Goal: Entertainment & Leisure: Consume media (video, audio)

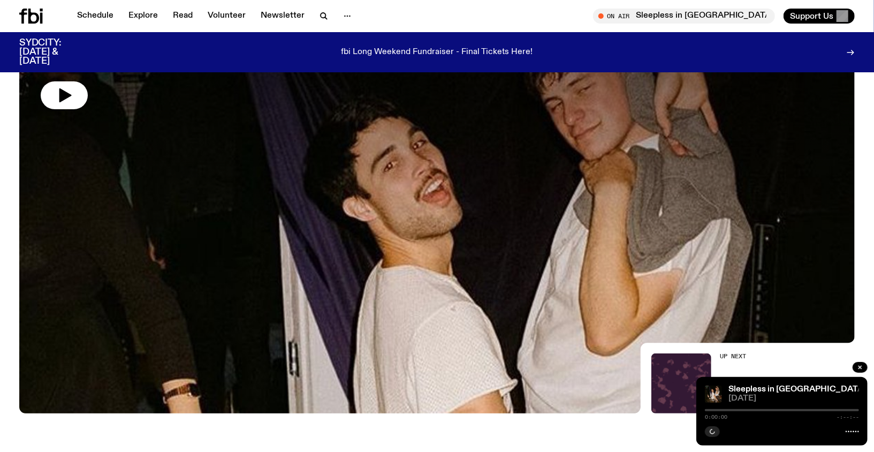
scroll to position [161, 0]
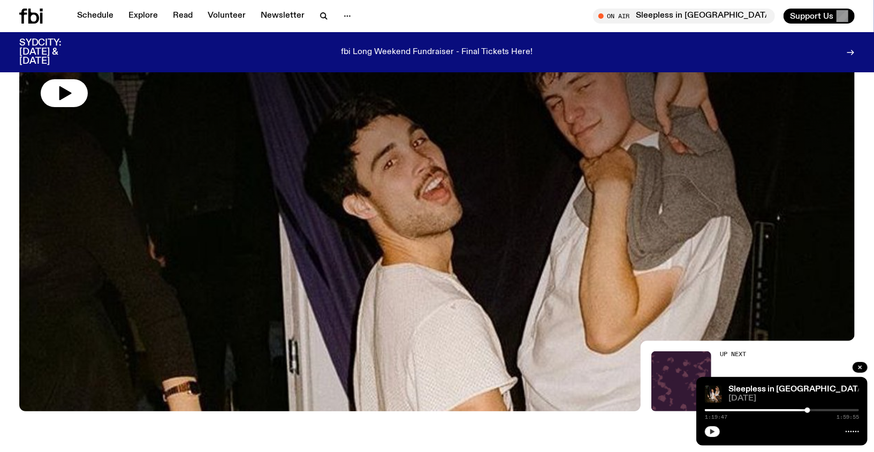
click at [716, 430] on button "button" at bounding box center [712, 431] width 15 height 11
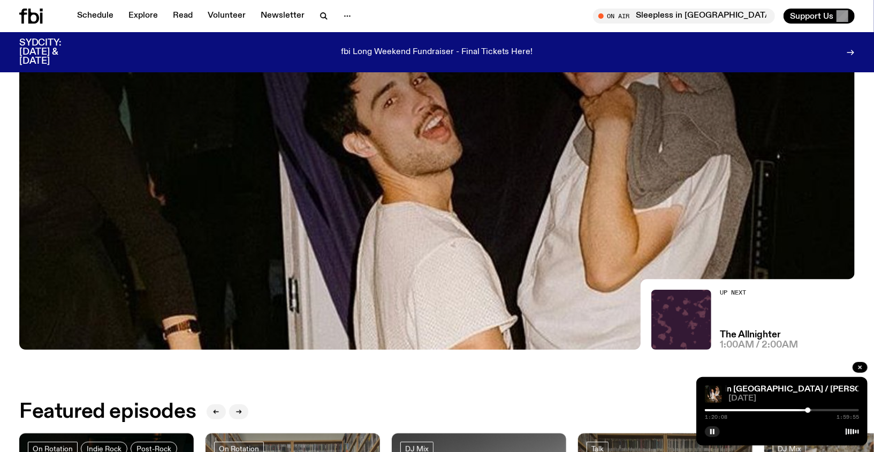
scroll to position [212, 0]
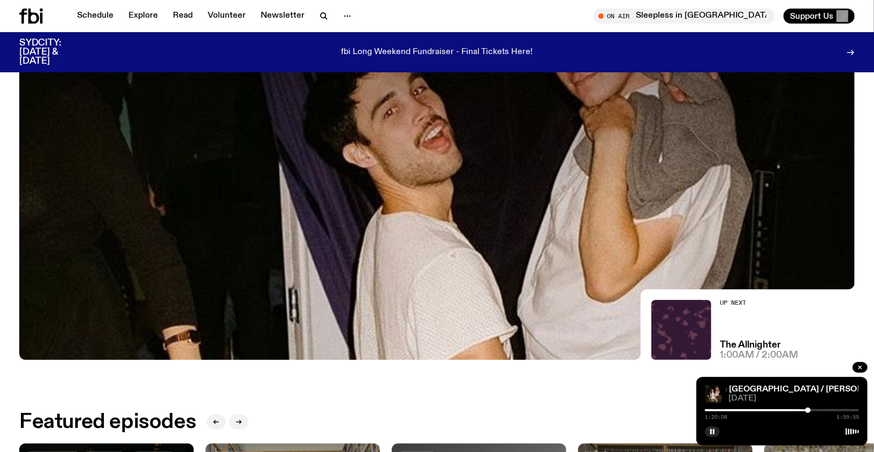
click at [408, 145] on div at bounding box center [436, 46] width 835 height 313
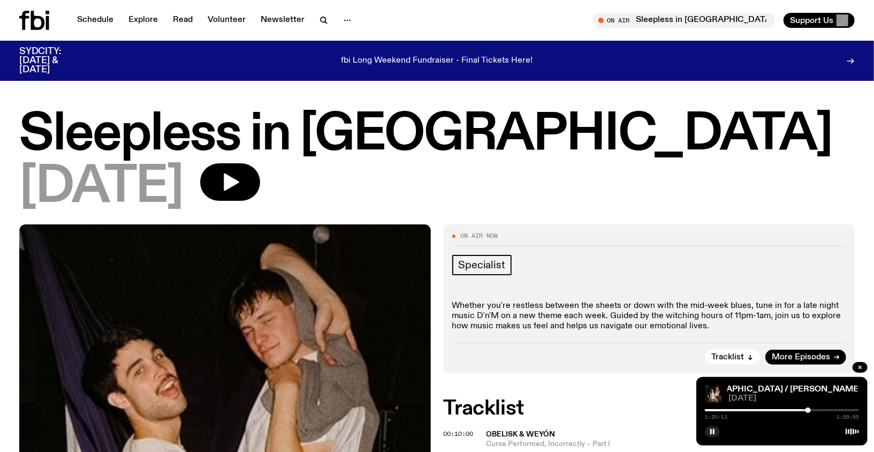
click at [225, 136] on h1 "Sleepless in [GEOGRAPHIC_DATA]" at bounding box center [436, 135] width 835 height 48
click at [395, 141] on h1 "Sleepless in [GEOGRAPHIC_DATA]" at bounding box center [436, 135] width 835 height 48
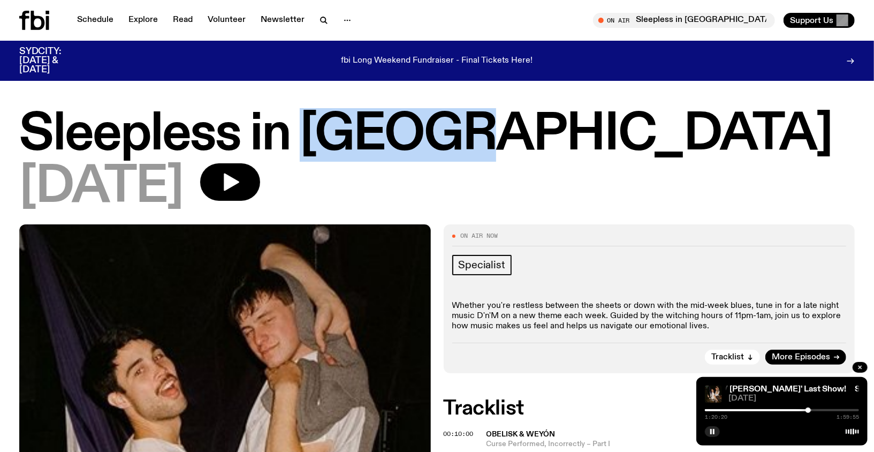
click at [395, 141] on h1 "Sleepless in [GEOGRAPHIC_DATA]" at bounding box center [436, 135] width 835 height 48
click at [104, 23] on link "Schedule" at bounding box center [95, 20] width 49 height 15
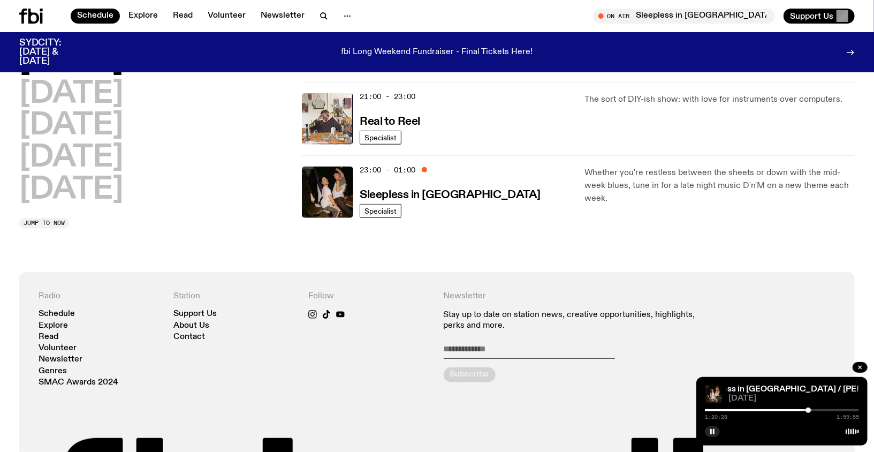
scroll to position [605, 0]
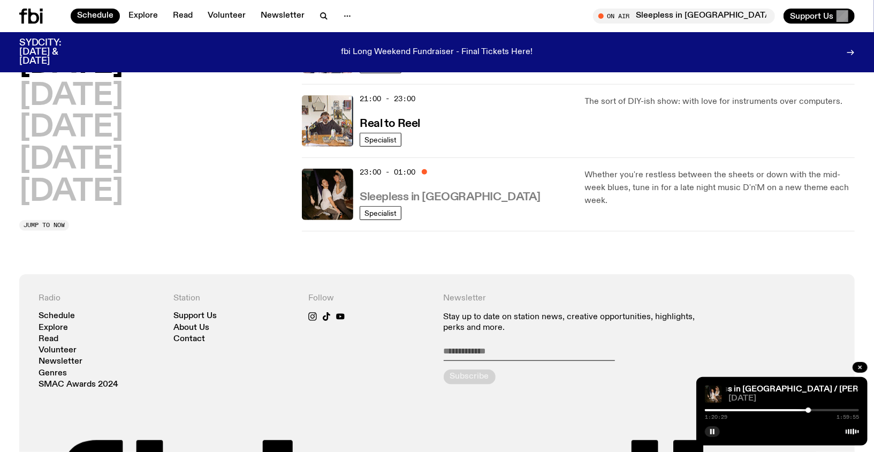
click at [441, 194] on h3 "Sleepless in [GEOGRAPHIC_DATA]" at bounding box center [450, 197] width 181 height 11
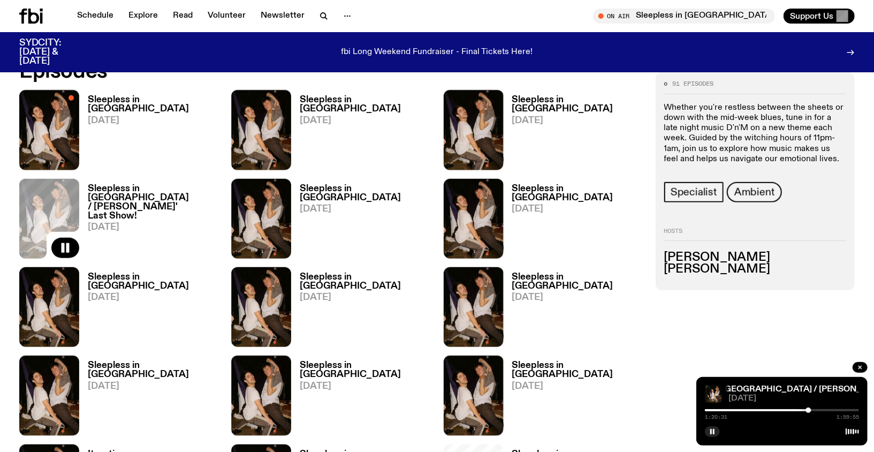
scroll to position [585, 0]
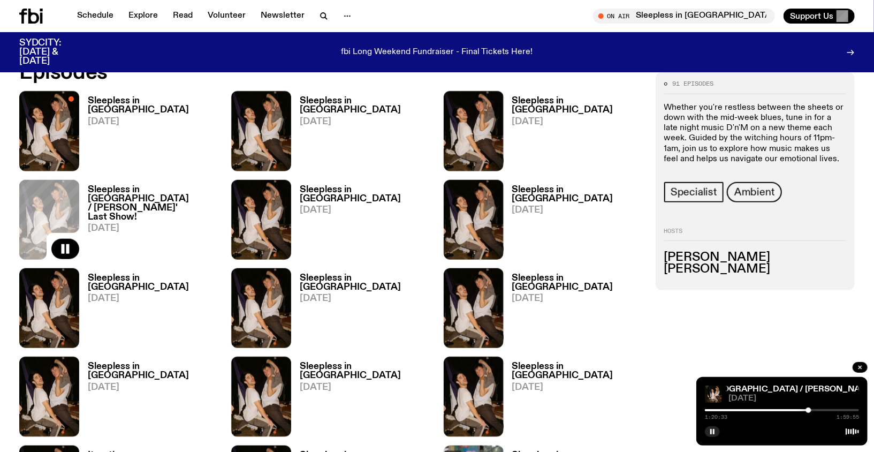
click at [157, 193] on h3 "Sleepless in [GEOGRAPHIC_DATA] / [PERSON_NAME]' Last Show!" at bounding box center [153, 203] width 131 height 36
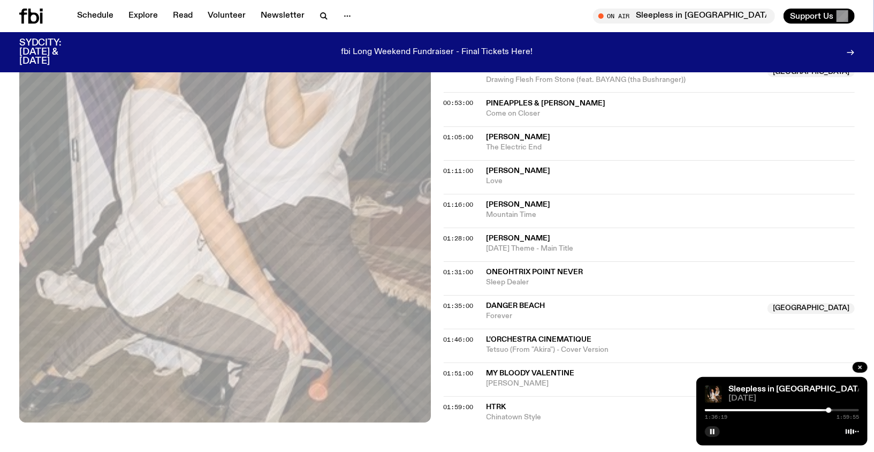
scroll to position [522, 0]
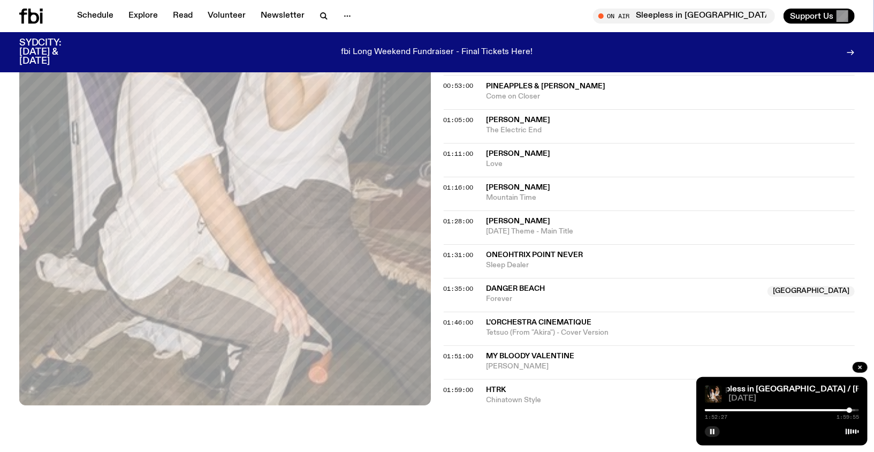
click at [840, 410] on div at bounding box center [772, 410] width 154 height 2
click at [846, 412] on div "1:53:28 1:59:55" at bounding box center [782, 413] width 154 height 13
click at [843, 412] on div "1:53:29 1:59:55" at bounding box center [782, 413] width 154 height 13
drag, startPoint x: 851, startPoint y: 410, endPoint x: 844, endPoint y: 410, distance: 7.0
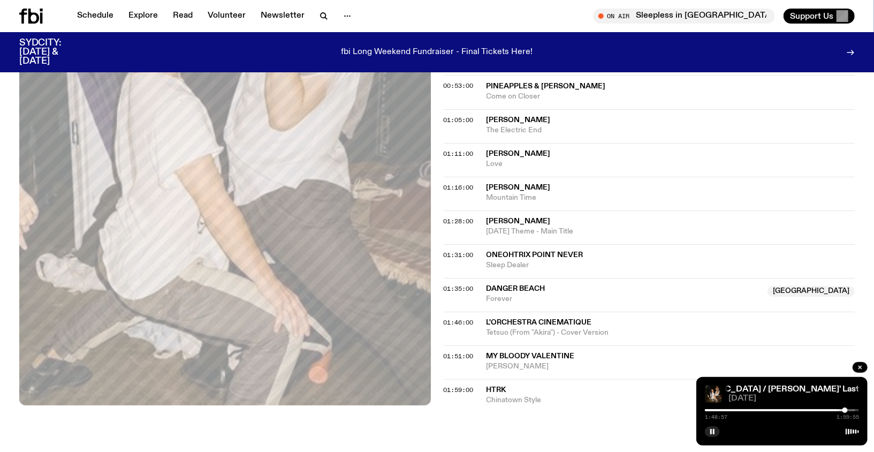
click at [844, 410] on div at bounding box center [844, 409] width 5 height 5
click at [713, 432] on rect "button" at bounding box center [714, 431] width 2 height 5
